Goal: Information Seeking & Learning: Learn about a topic

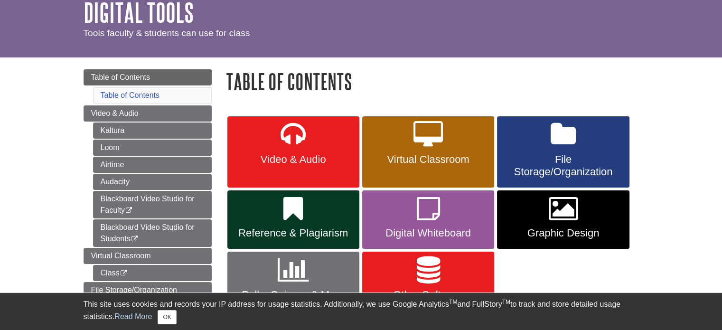
scroll to position [95, 0]
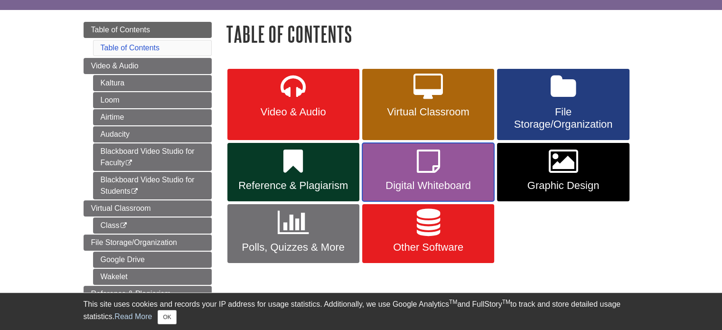
click at [424, 161] on icon at bounding box center [428, 162] width 23 height 28
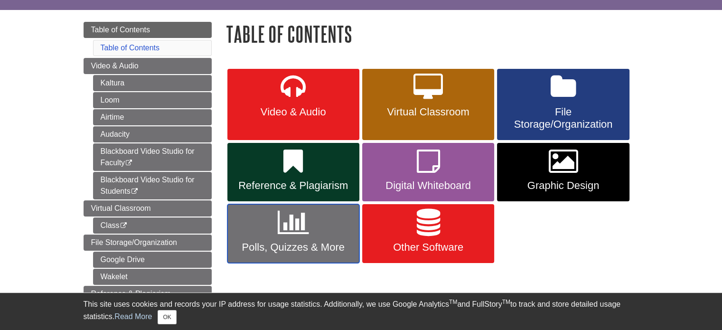
click at [286, 228] on icon at bounding box center [293, 223] width 31 height 28
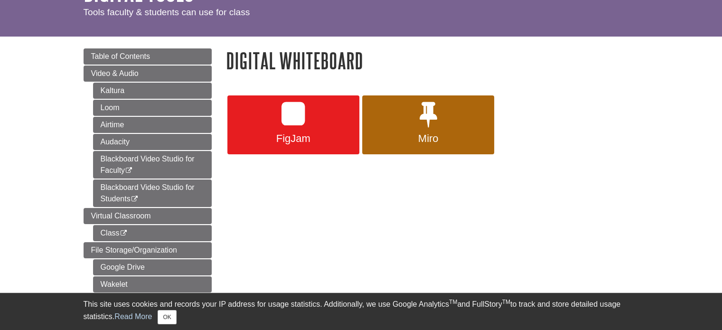
scroll to position [47, 0]
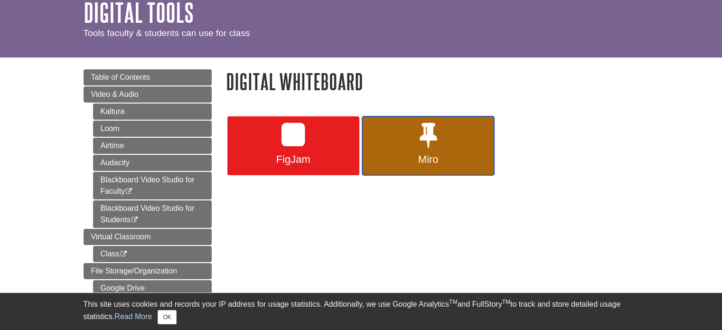
click at [429, 136] on icon at bounding box center [429, 135] width 18 height 28
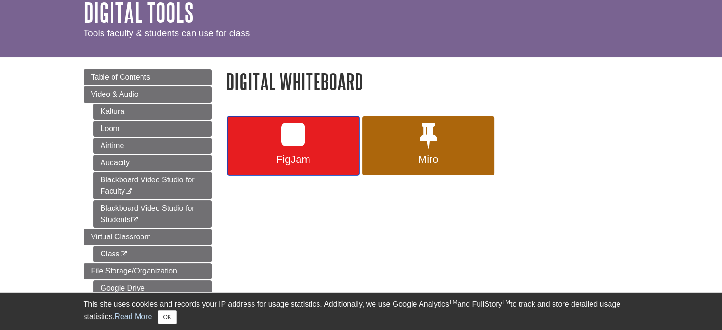
click at [301, 136] on icon at bounding box center [293, 135] width 23 height 28
